Goal: Task Accomplishment & Management: Use online tool/utility

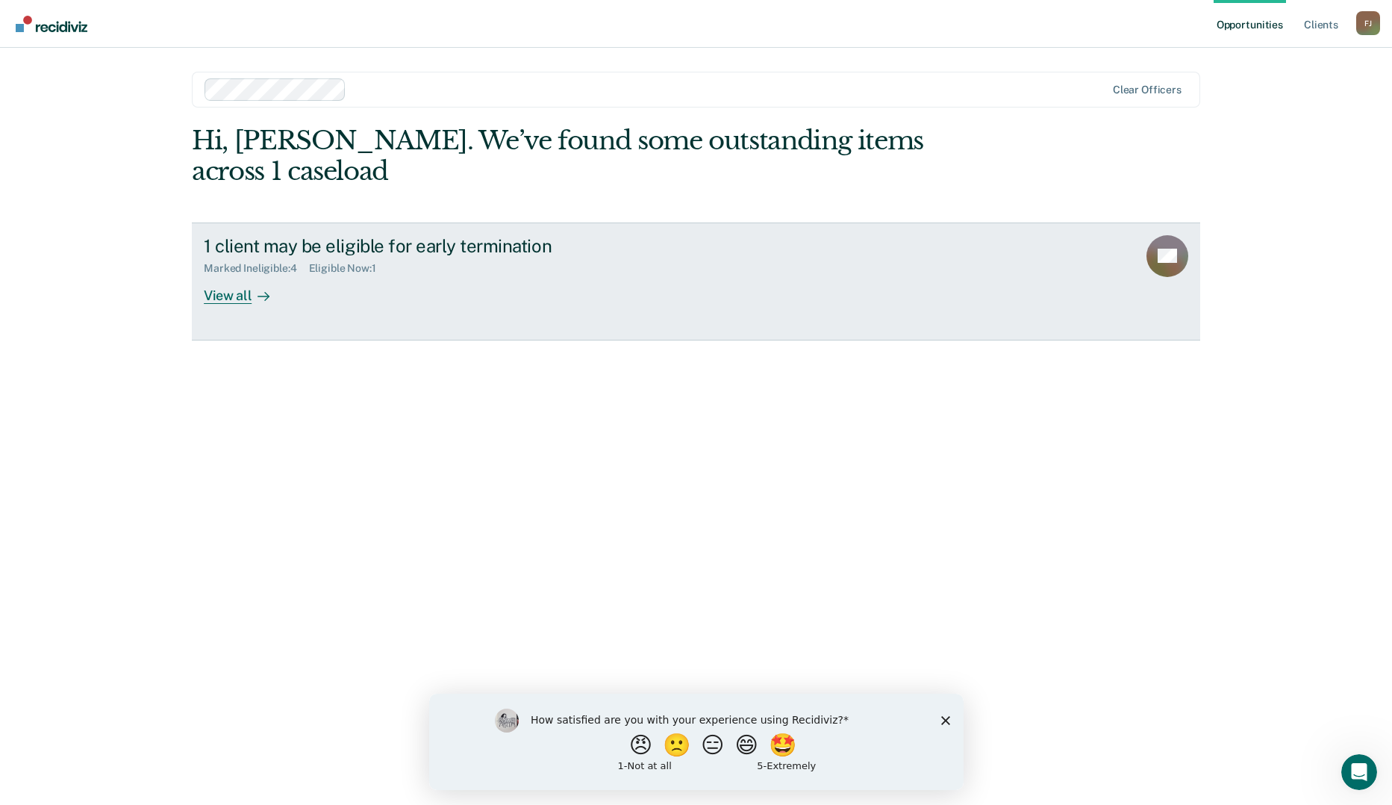
click at [233, 275] on div "View all" at bounding box center [246, 289] width 84 height 29
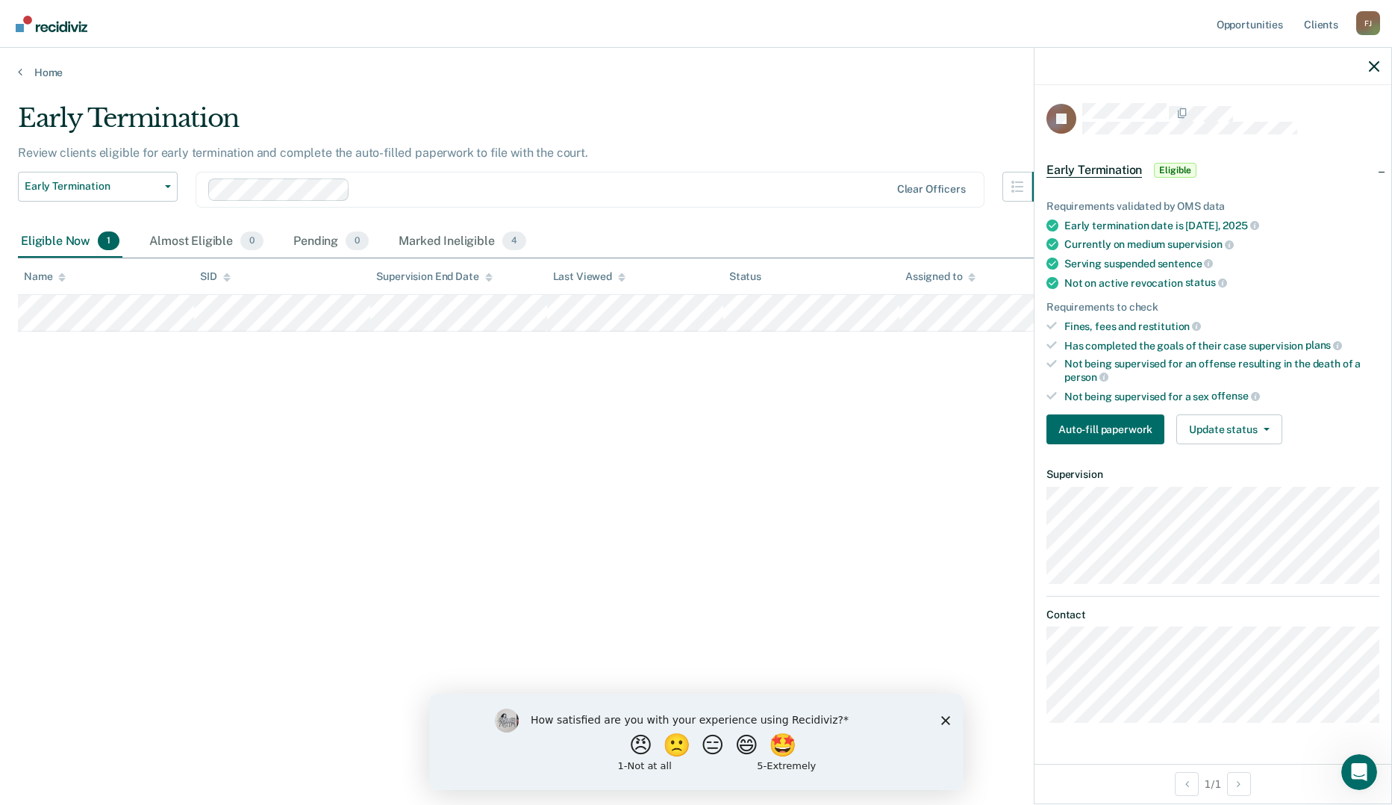
click at [629, 487] on div "Early Termination Review clients eligible for early termination and complete th…" at bounding box center [696, 398] width 1356 height 590
click at [735, 444] on div "Early Termination Review clients eligible for early termination and complete th…" at bounding box center [696, 398] width 1356 height 590
click at [1220, 419] on button "Update status" at bounding box center [1228, 429] width 105 height 30
click at [1220, 489] on button "Mark Ineligible" at bounding box center [1248, 489] width 144 height 24
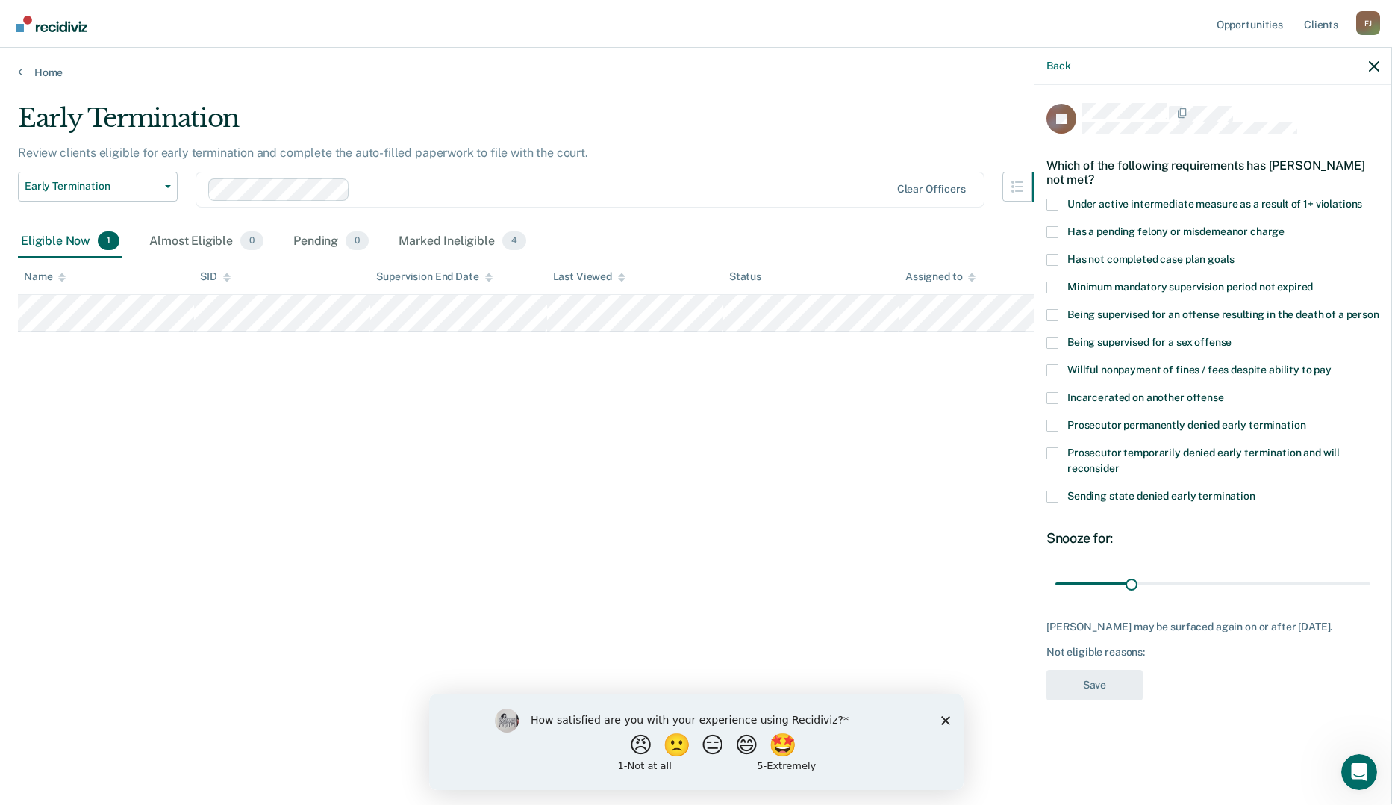
click at [1055, 260] on span at bounding box center [1053, 260] width 12 height 12
click at [1234, 254] on input "Has not completed case plan goals" at bounding box center [1234, 254] width 0 height 0
drag, startPoint x: 1135, startPoint y: 579, endPoint x: 1152, endPoint y: 579, distance: 17.2
type input "39"
click at [1152, 579] on input "range" at bounding box center [1212, 583] width 315 height 26
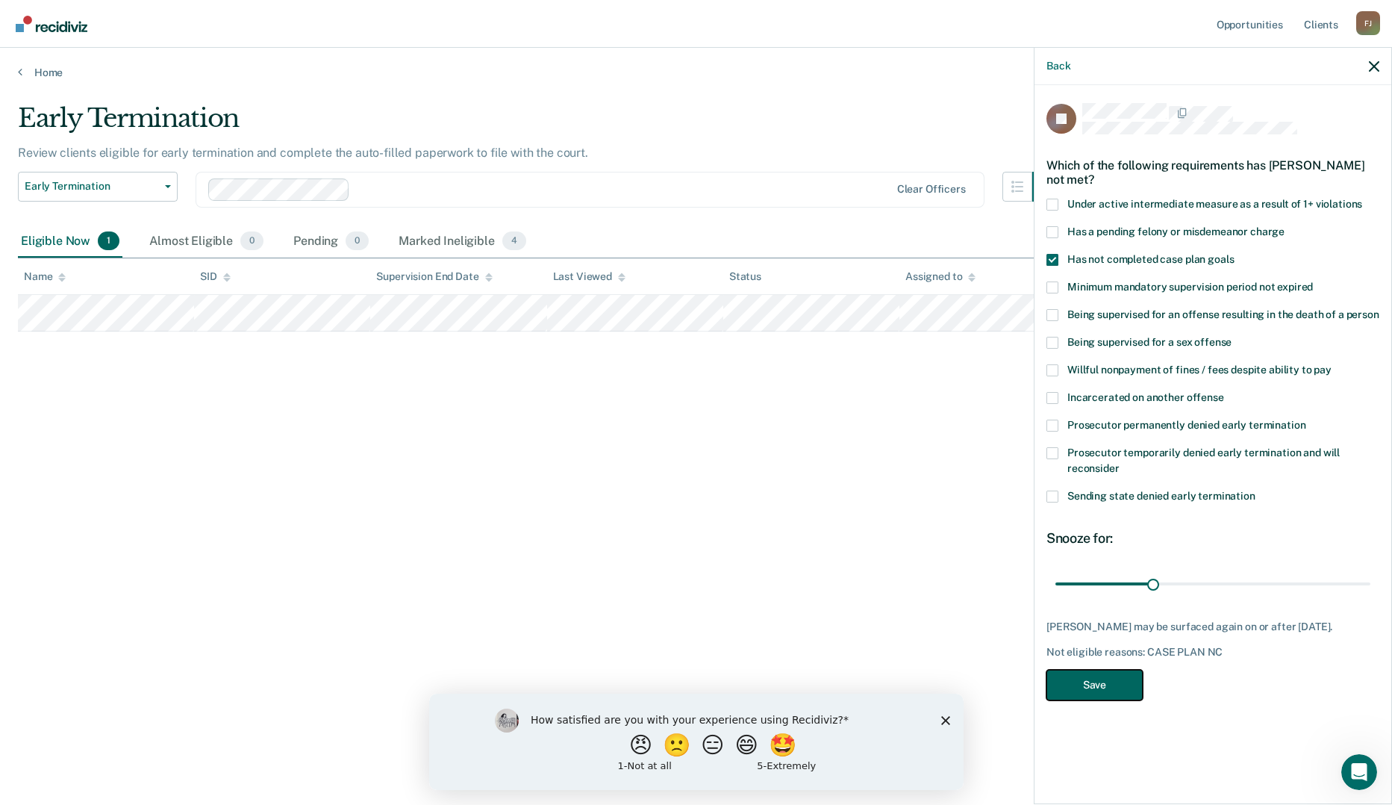
click at [1100, 674] on button "Save" at bounding box center [1095, 685] width 96 height 31
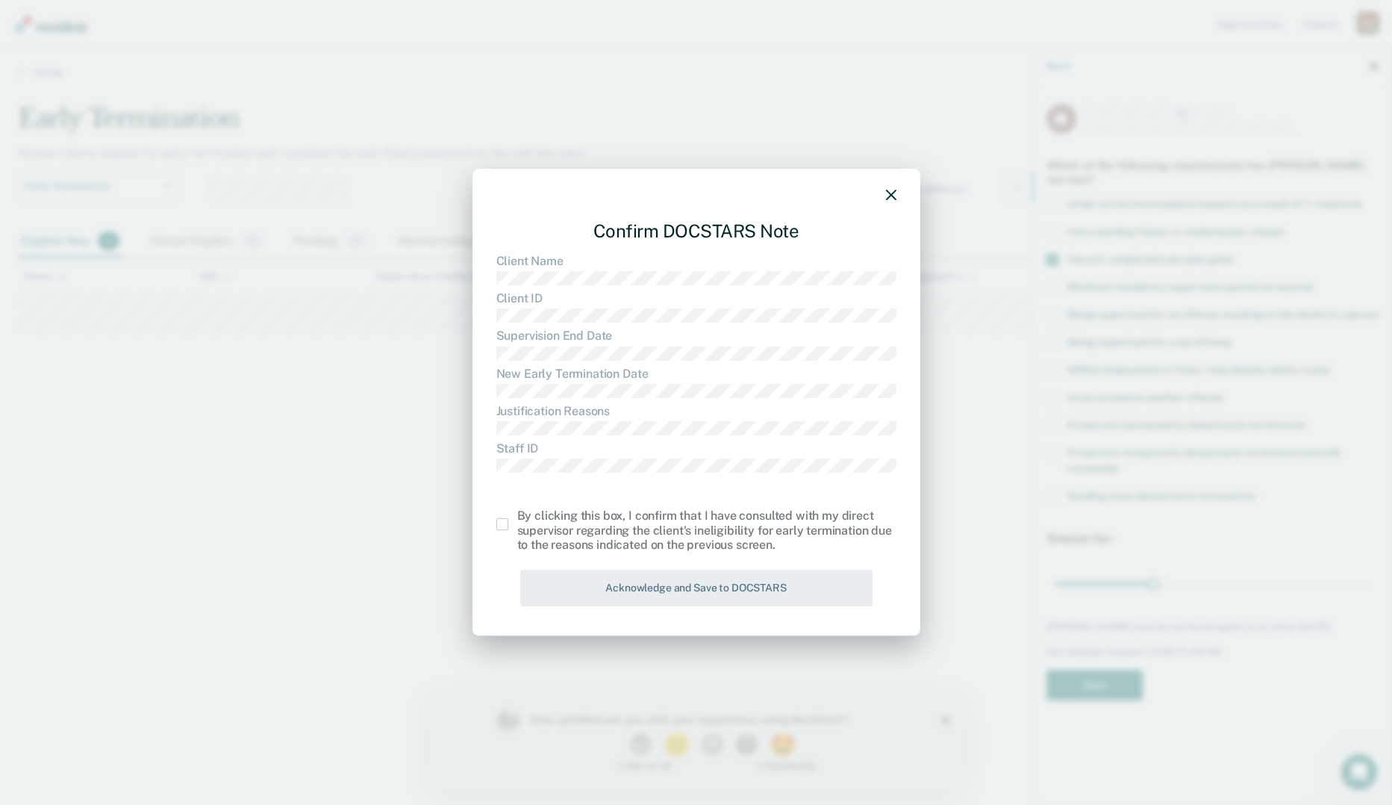
click at [503, 522] on span at bounding box center [502, 524] width 12 height 12
click at [517, 518] on input "checkbox" at bounding box center [517, 518] width 0 height 0
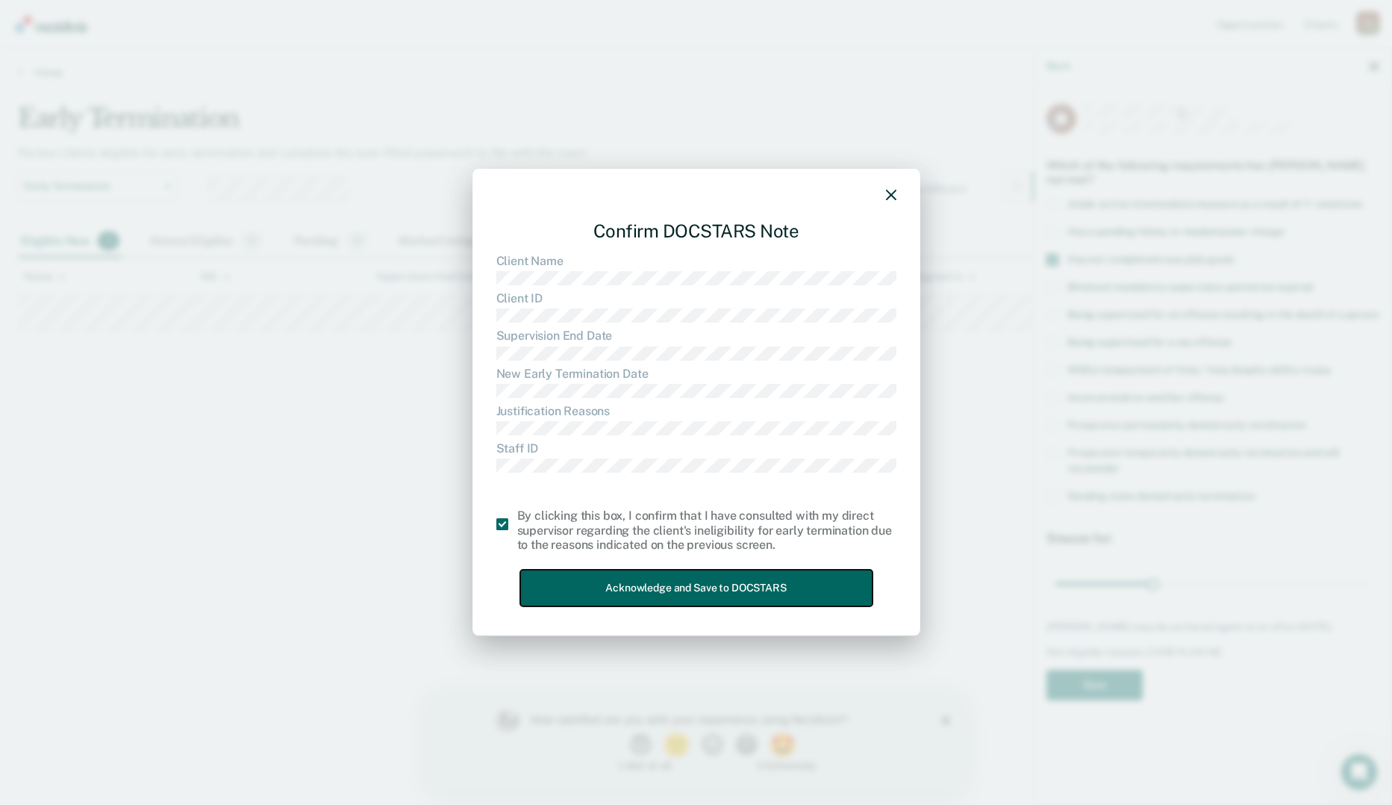
click at [681, 590] on button "Acknowledge and Save to DOCSTARS" at bounding box center [696, 588] width 352 height 37
